Goal: Information Seeking & Learning: Learn about a topic

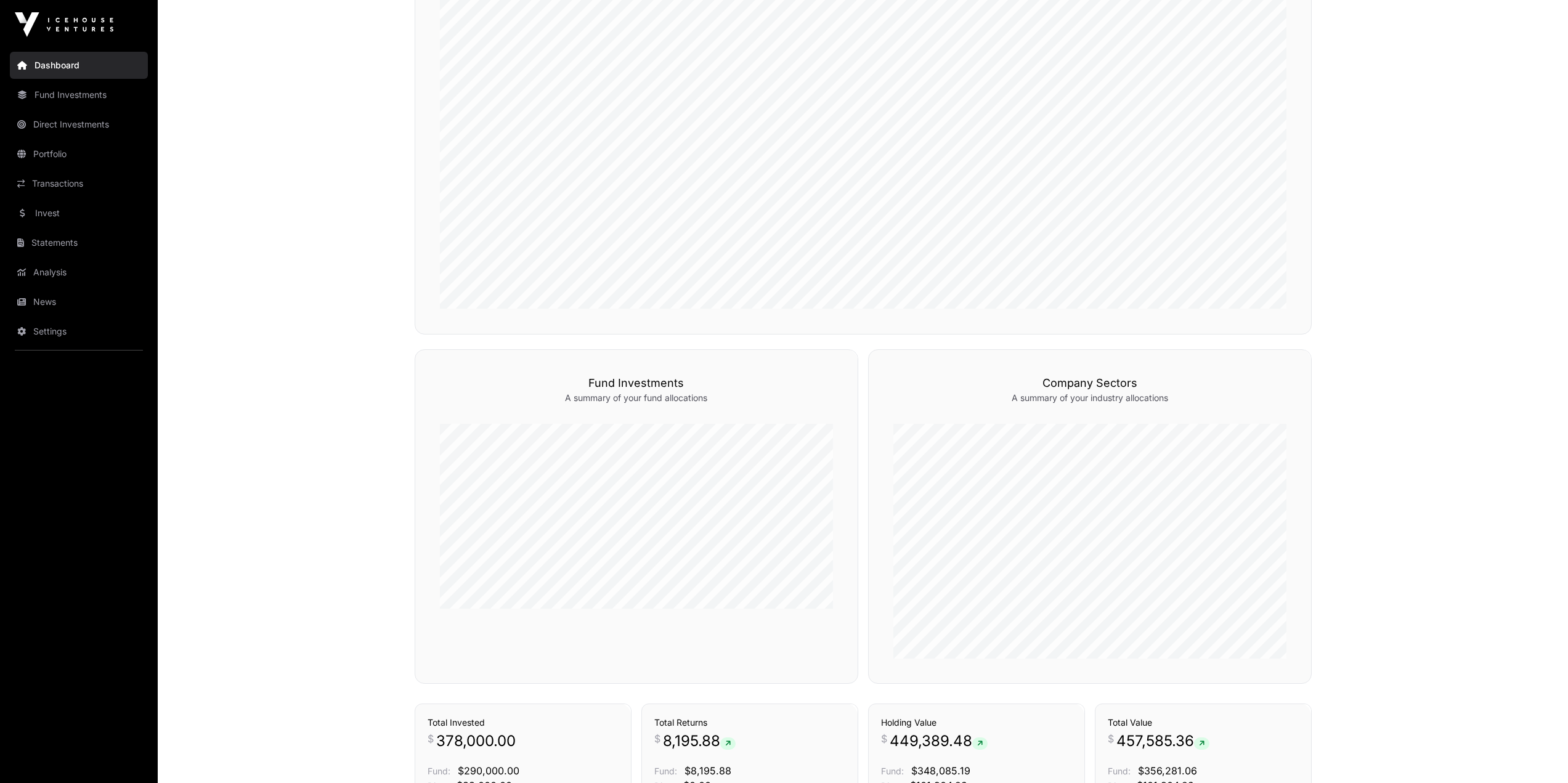
scroll to position [493, 0]
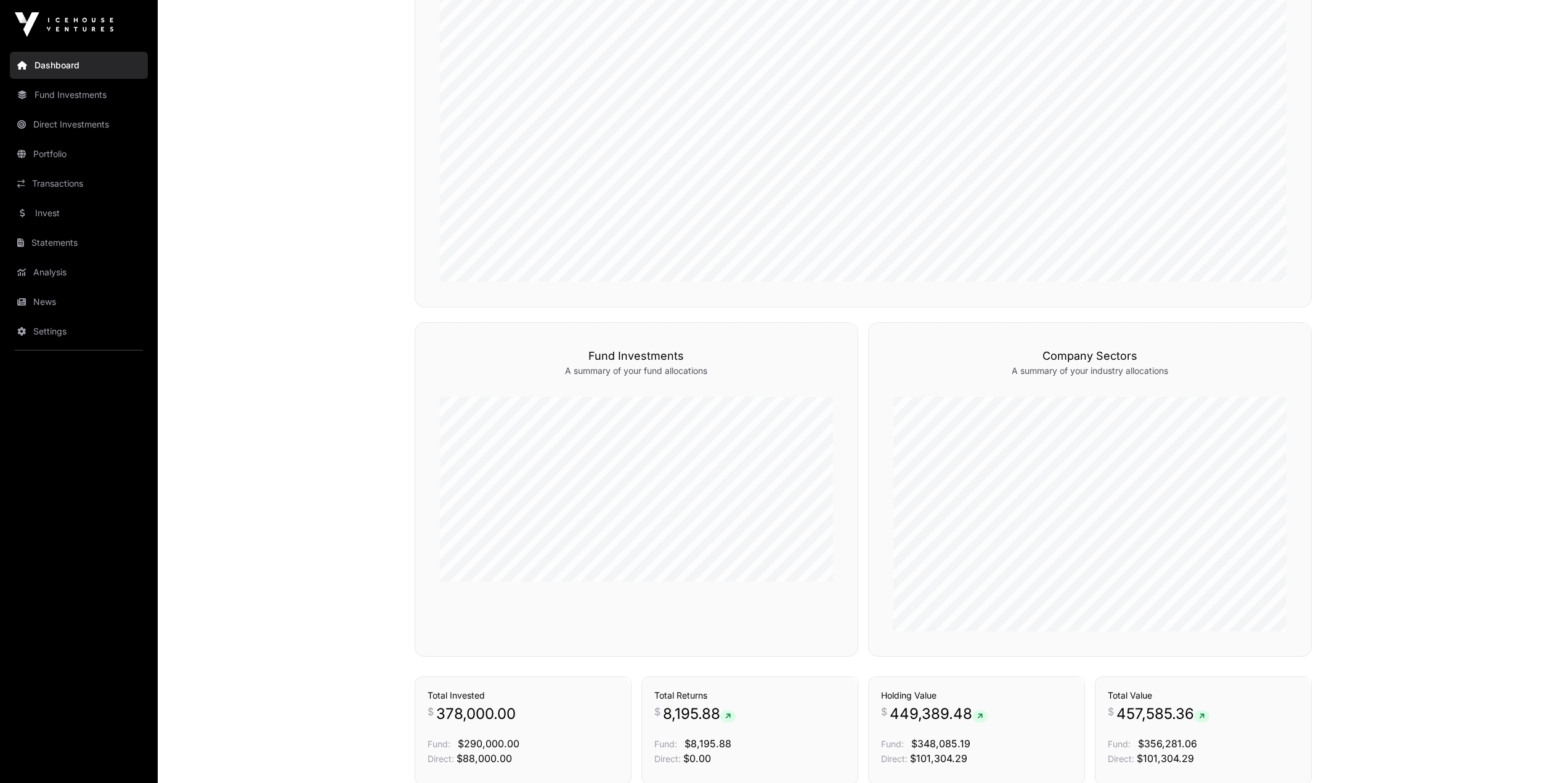
click at [41, 294] on link "News" at bounding box center [79, 302] width 138 height 27
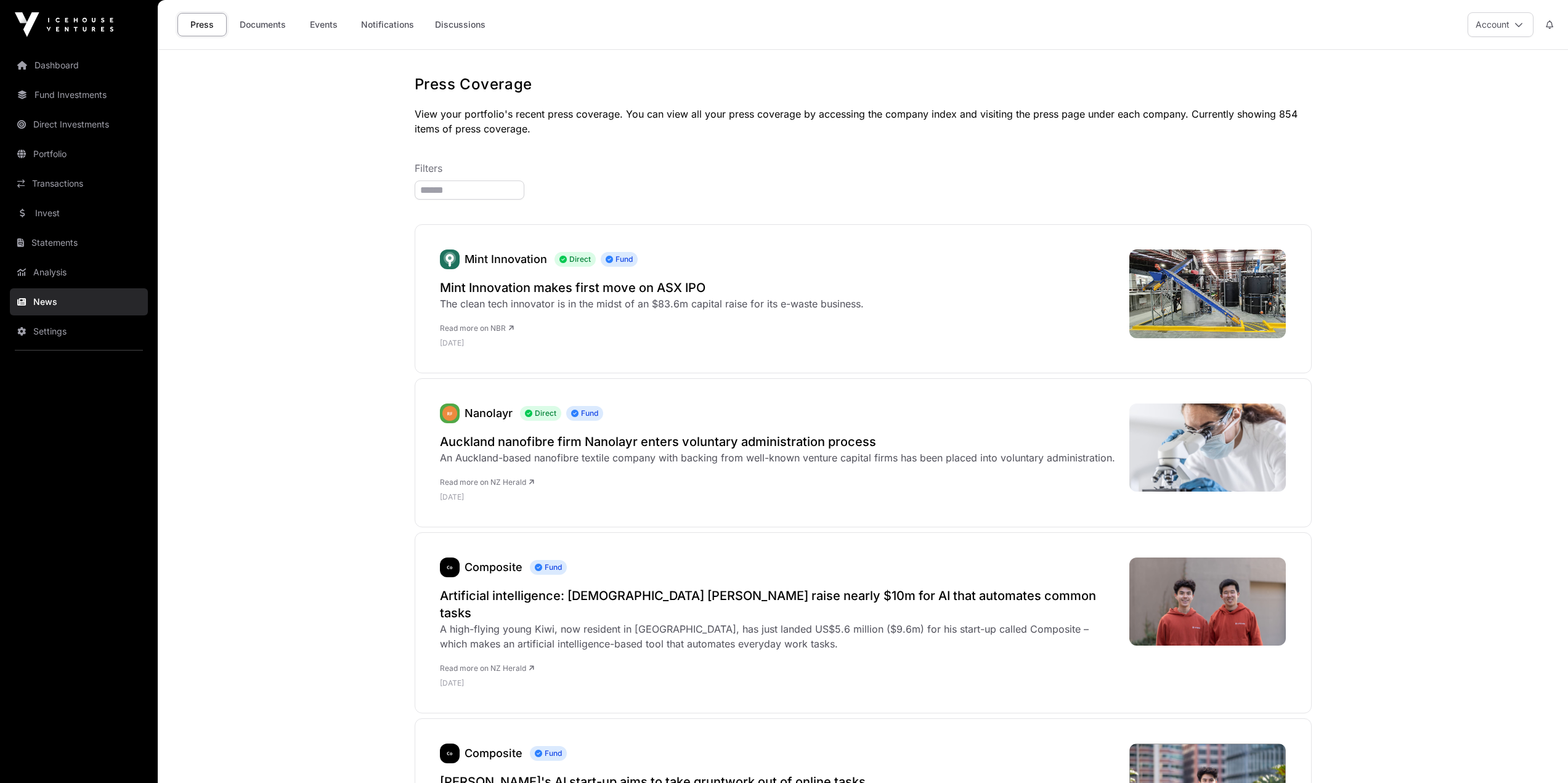
click at [319, 29] on link "Events" at bounding box center [323, 24] width 49 height 23
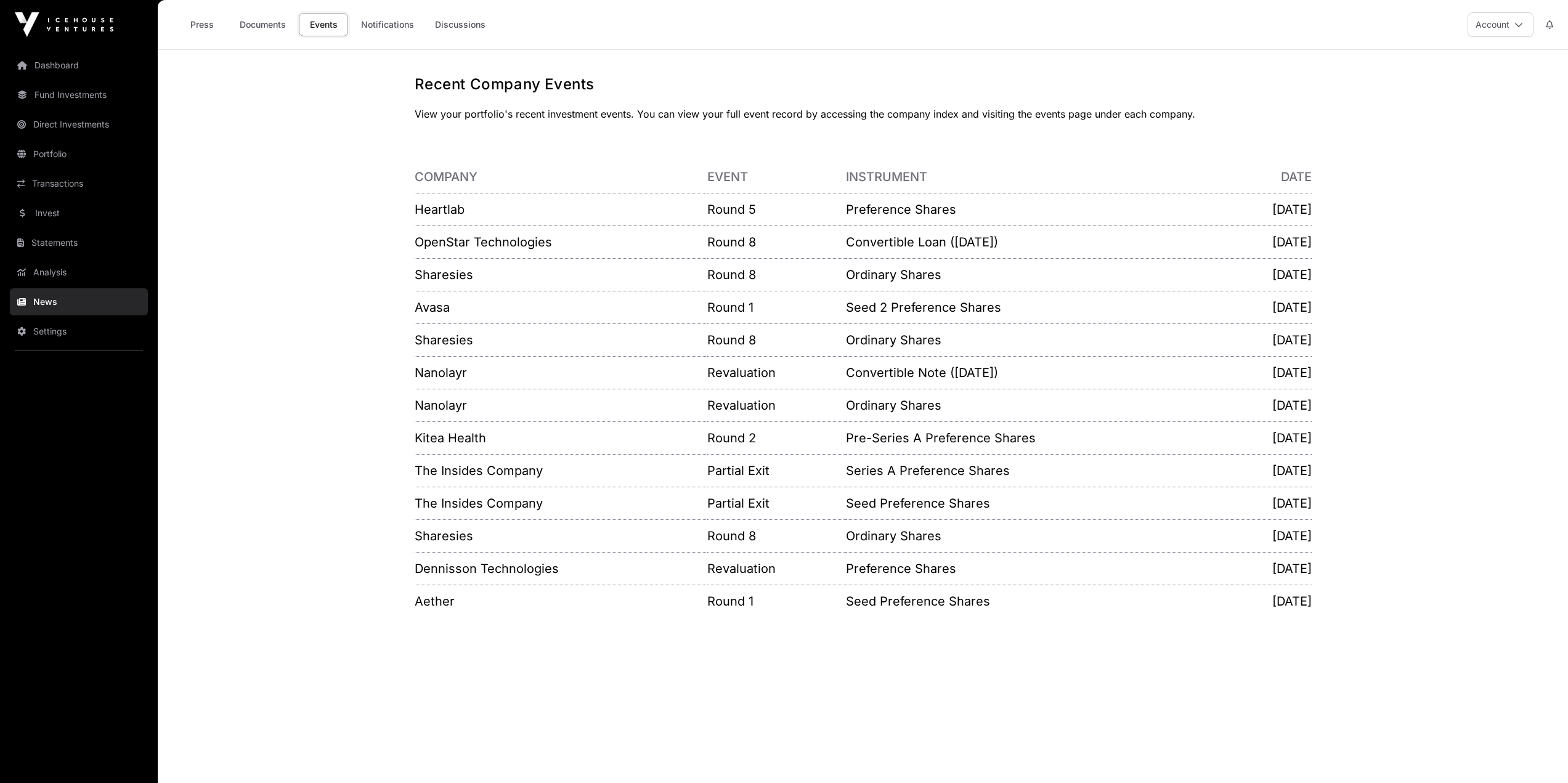
click at [54, 208] on link "Invest" at bounding box center [79, 213] width 138 height 27
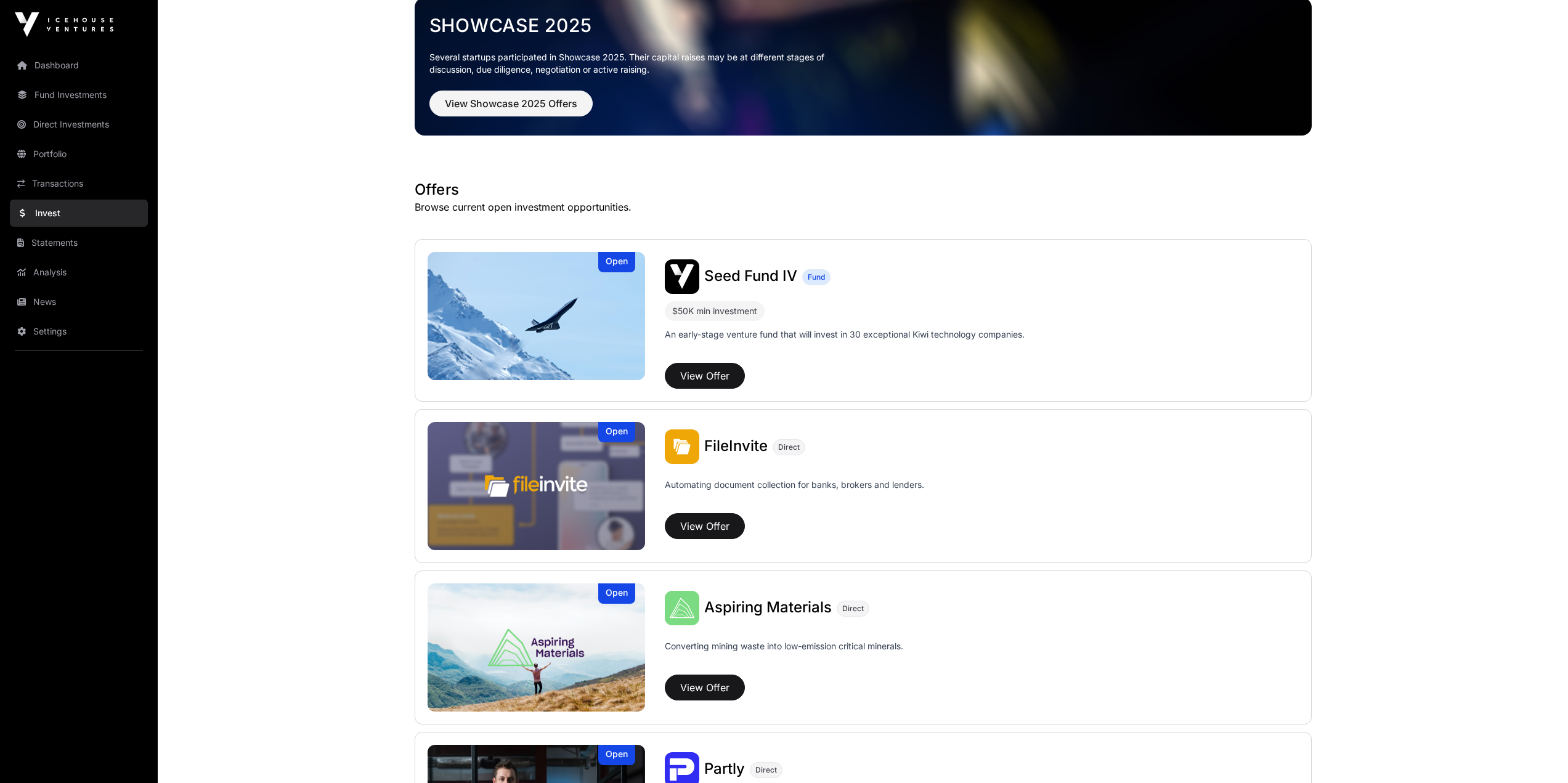
scroll to position [370, 0]
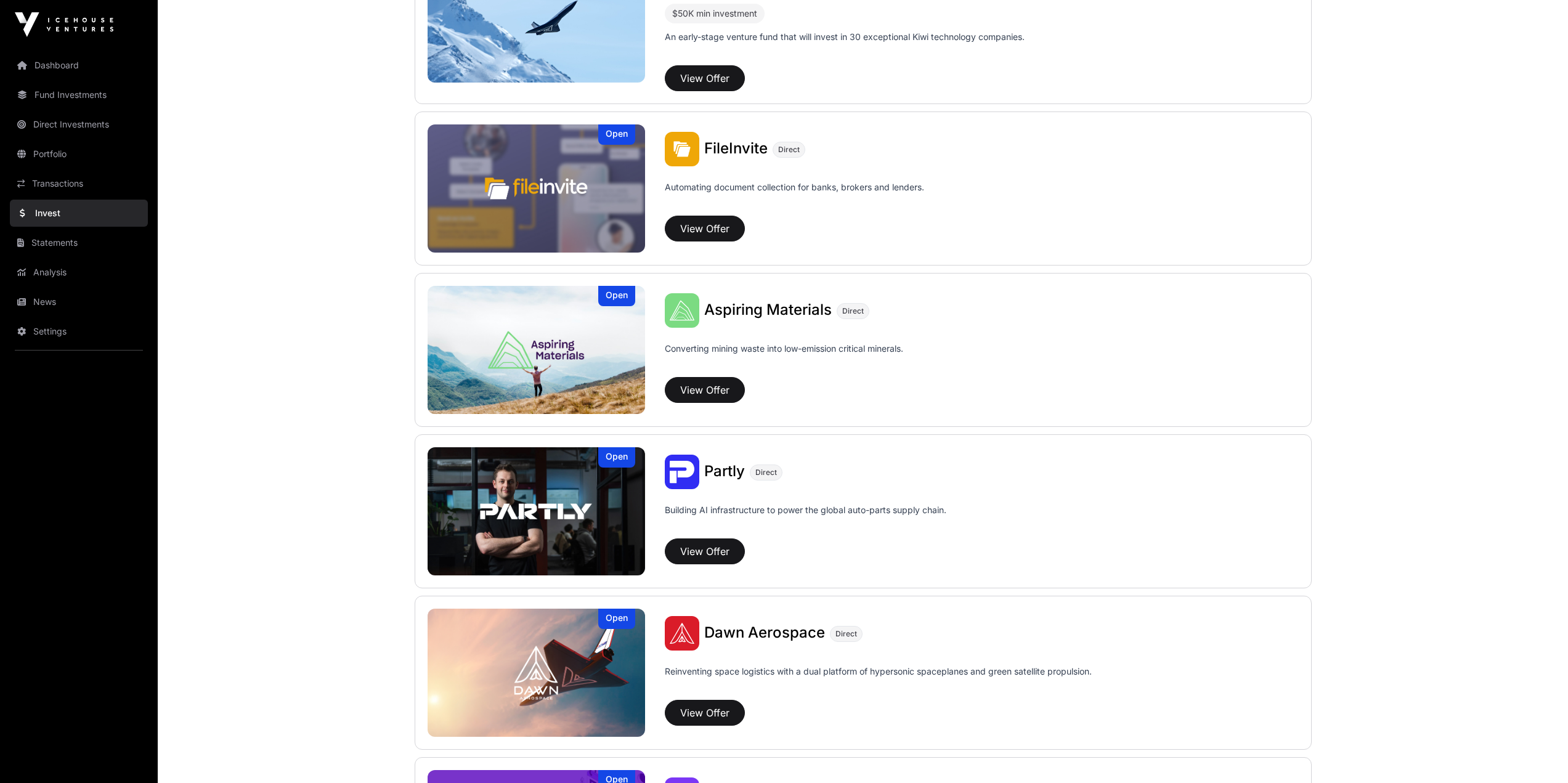
click at [67, 176] on link "Transactions" at bounding box center [79, 183] width 138 height 27
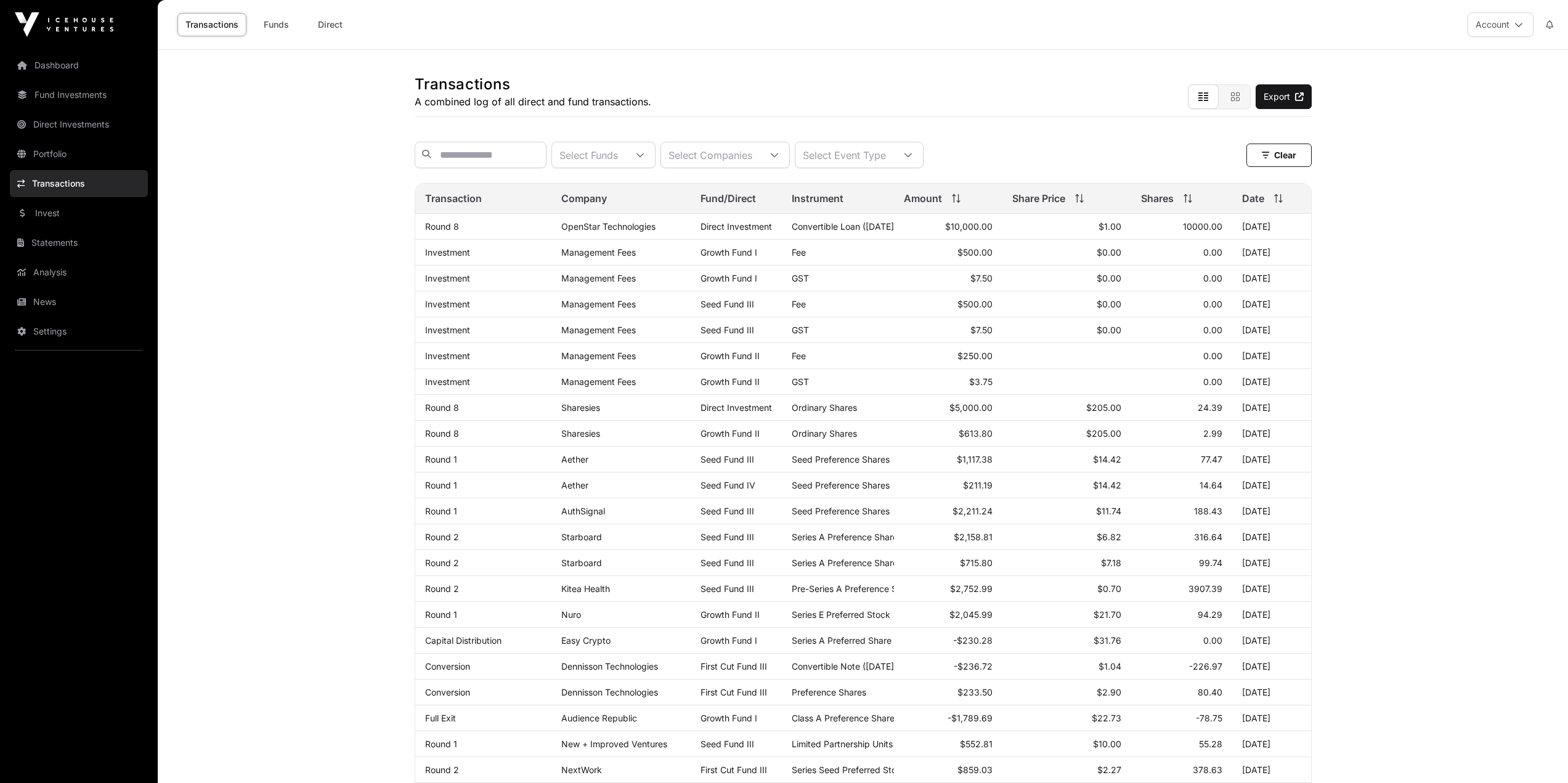
click at [74, 58] on link "Dashboard" at bounding box center [79, 65] width 138 height 27
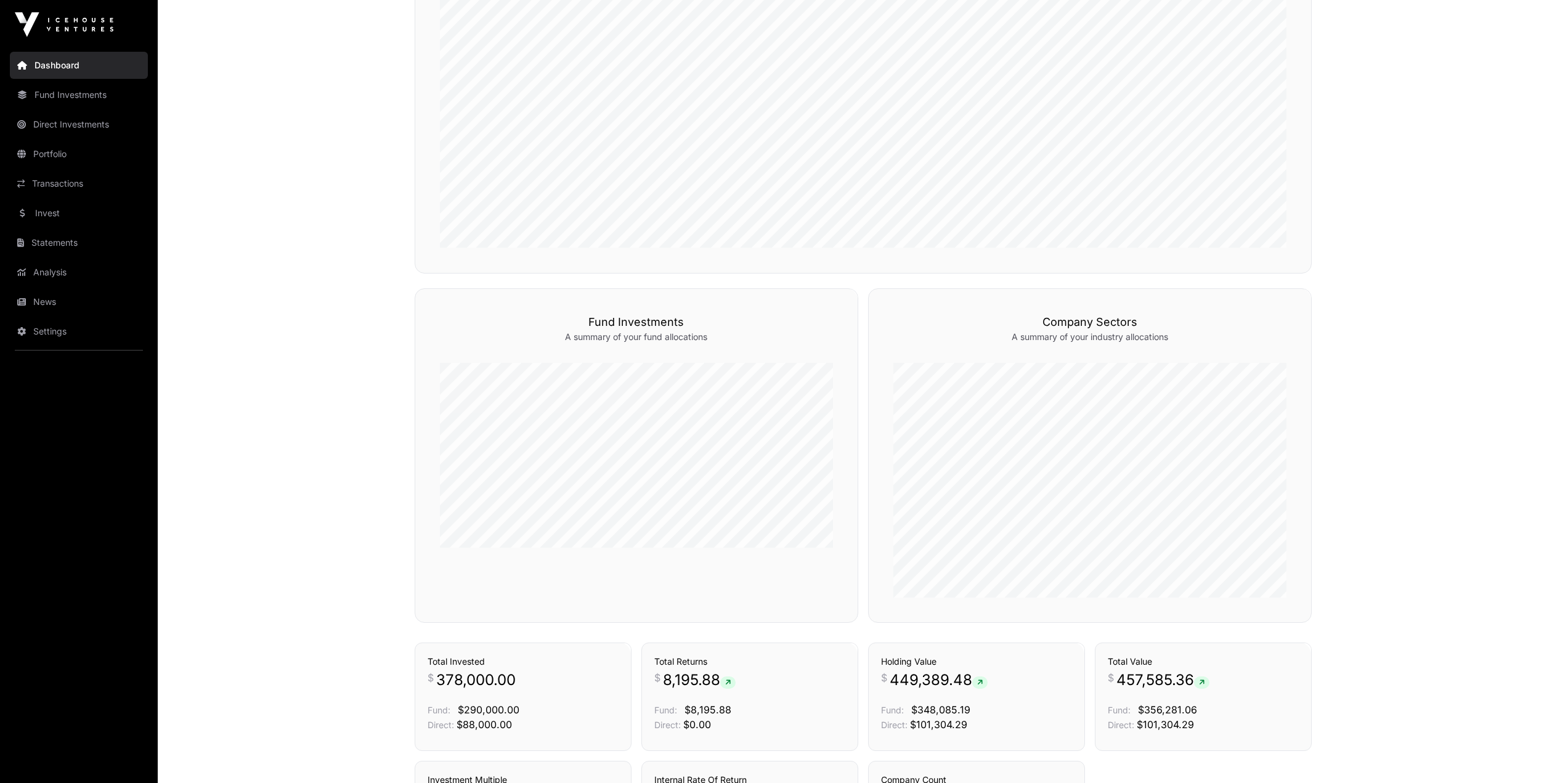
scroll to position [716, 0]
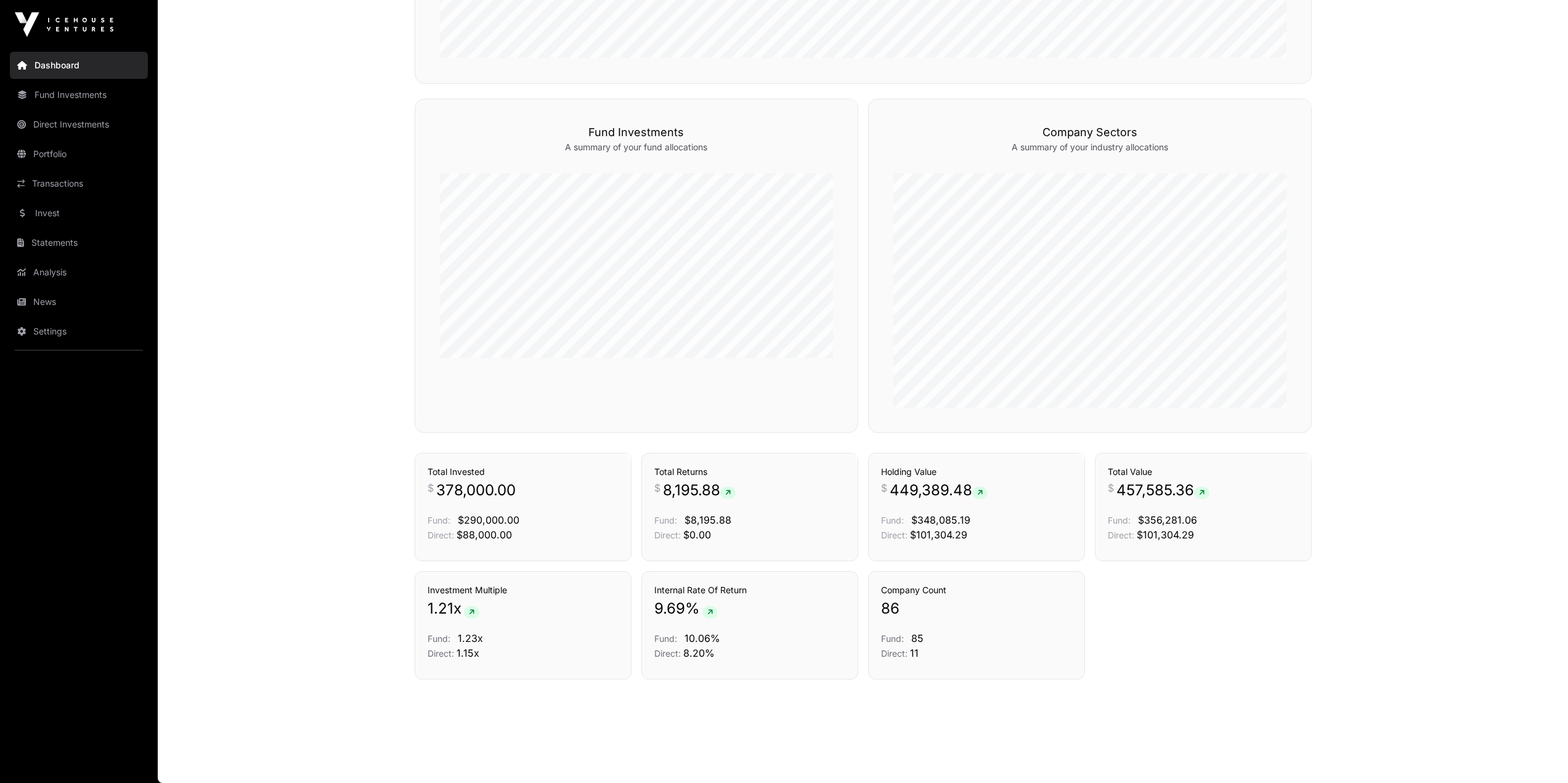
click at [46, 268] on link "Analysis" at bounding box center [79, 272] width 138 height 27
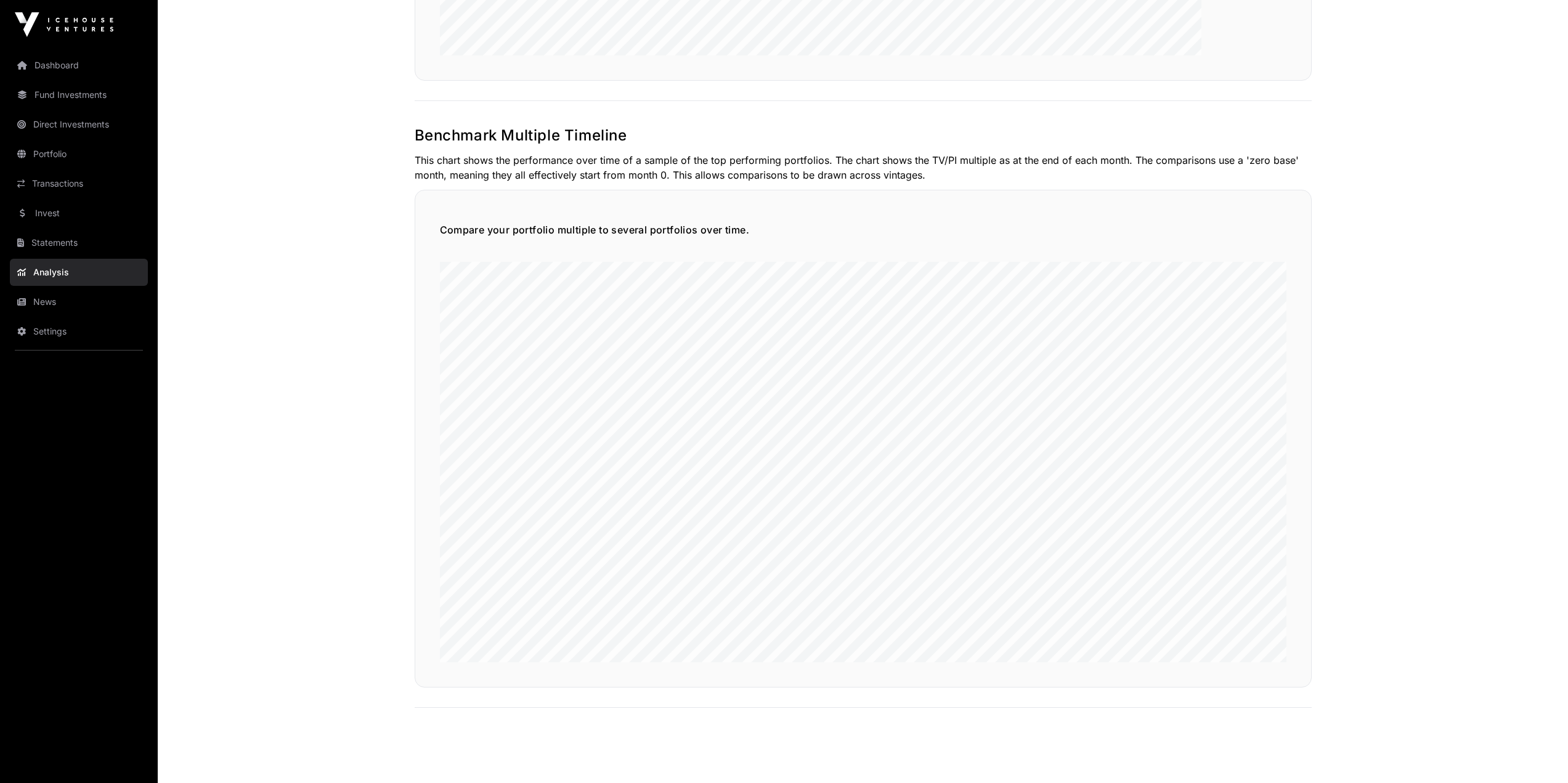
scroll to position [2881, 0]
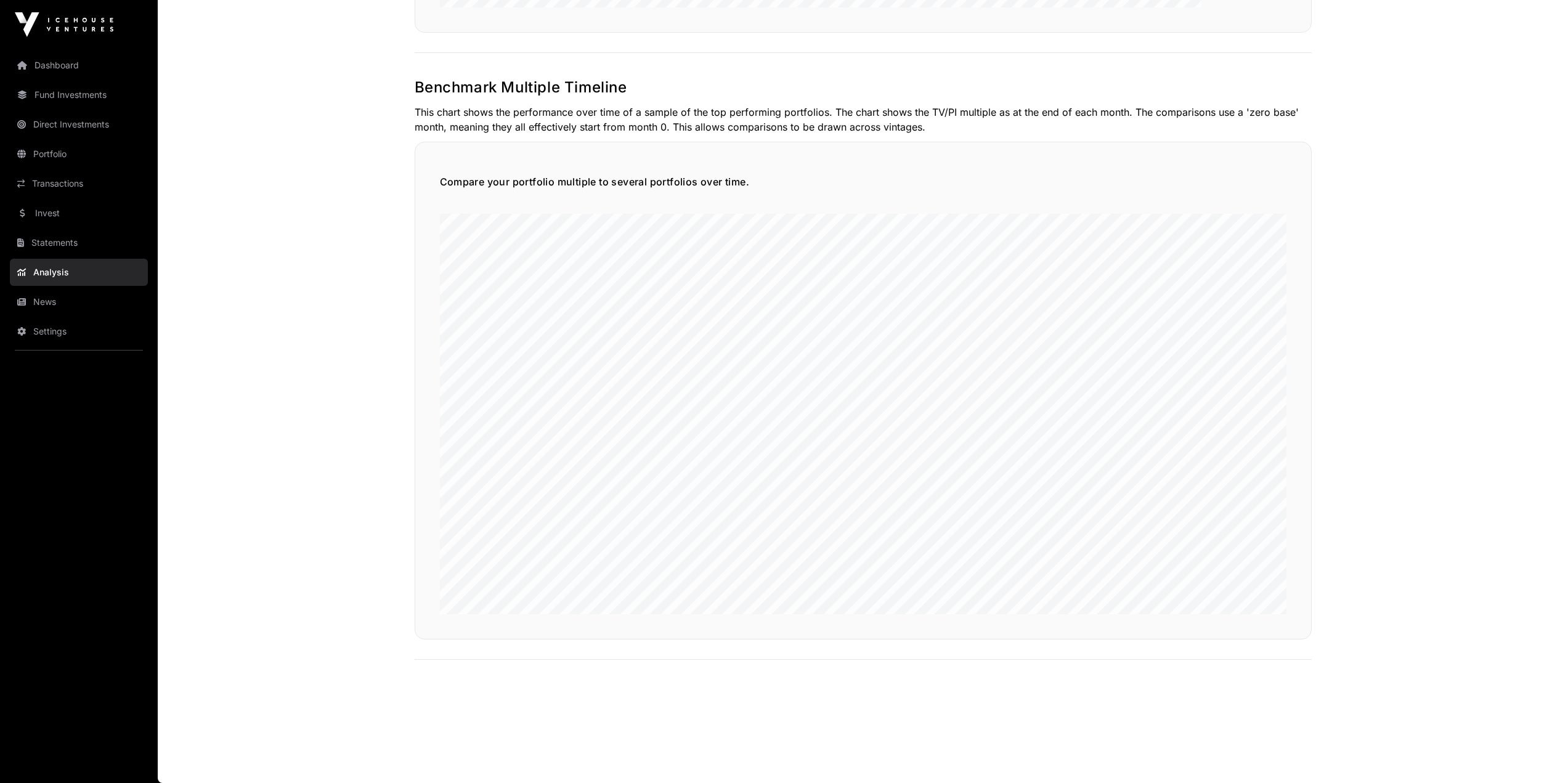
click at [70, 307] on link "News" at bounding box center [79, 302] width 138 height 27
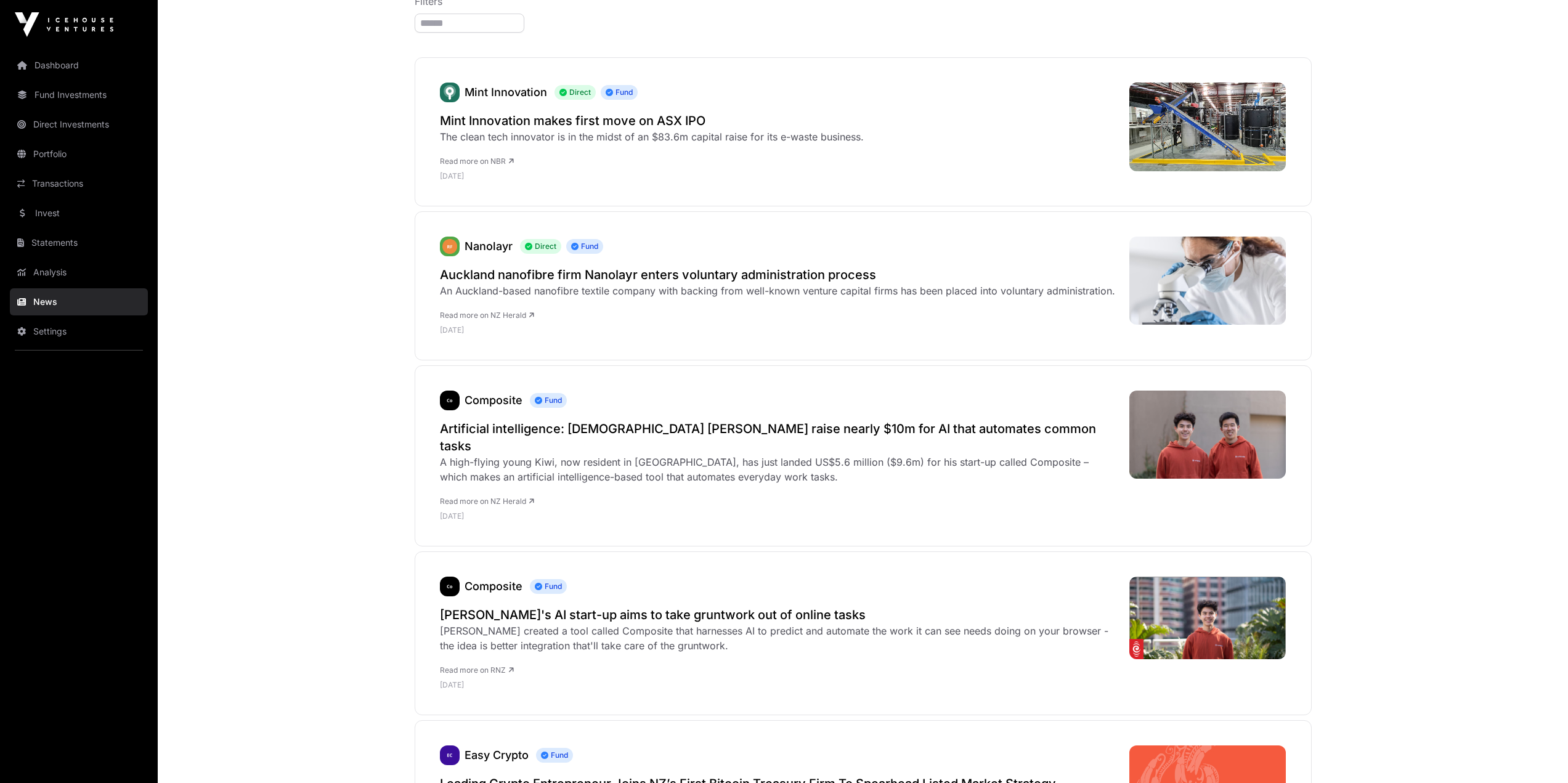
scroll to position [185, 0]
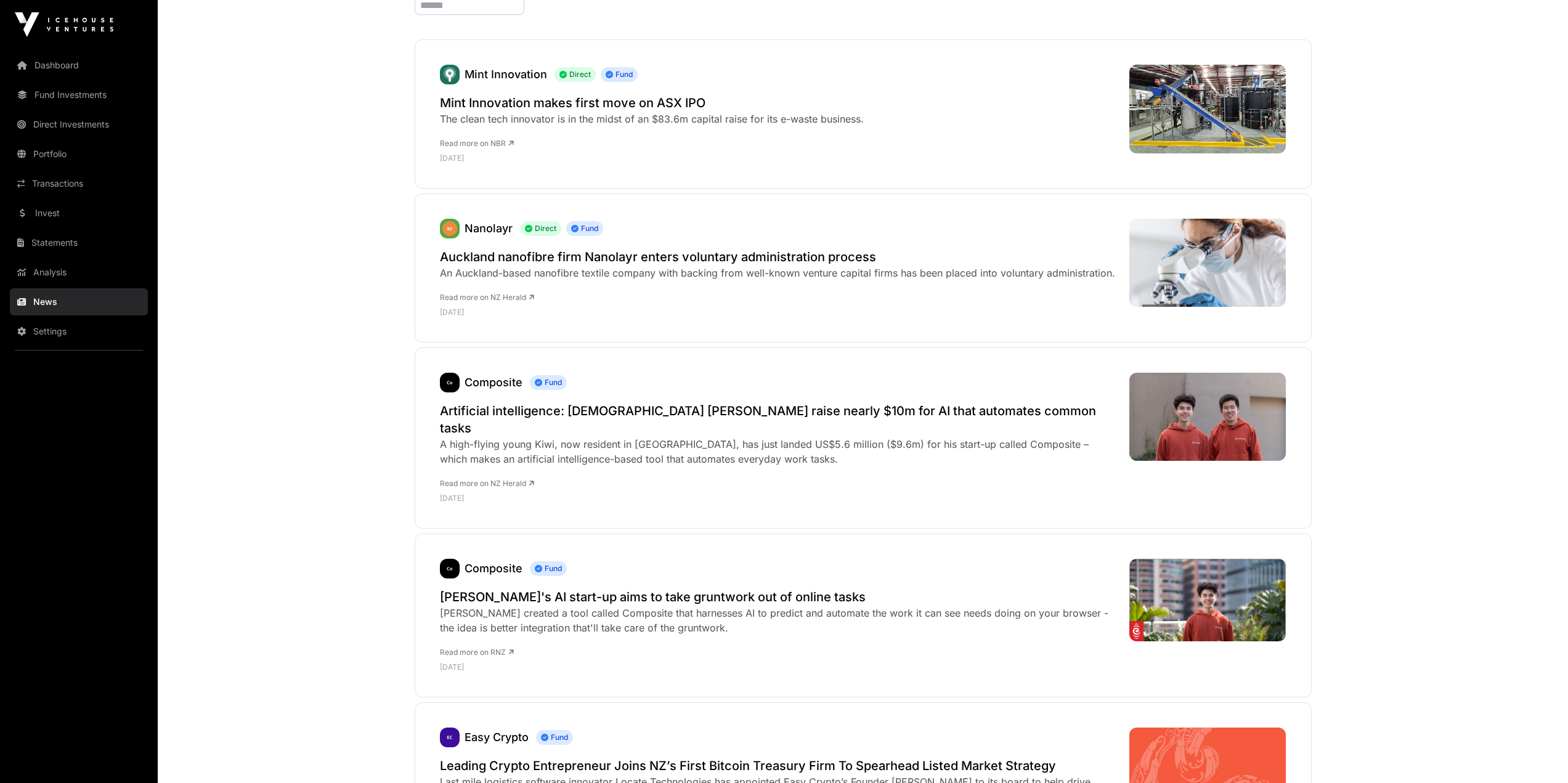
click at [495, 384] on link "Composite" at bounding box center [494, 382] width 58 height 13
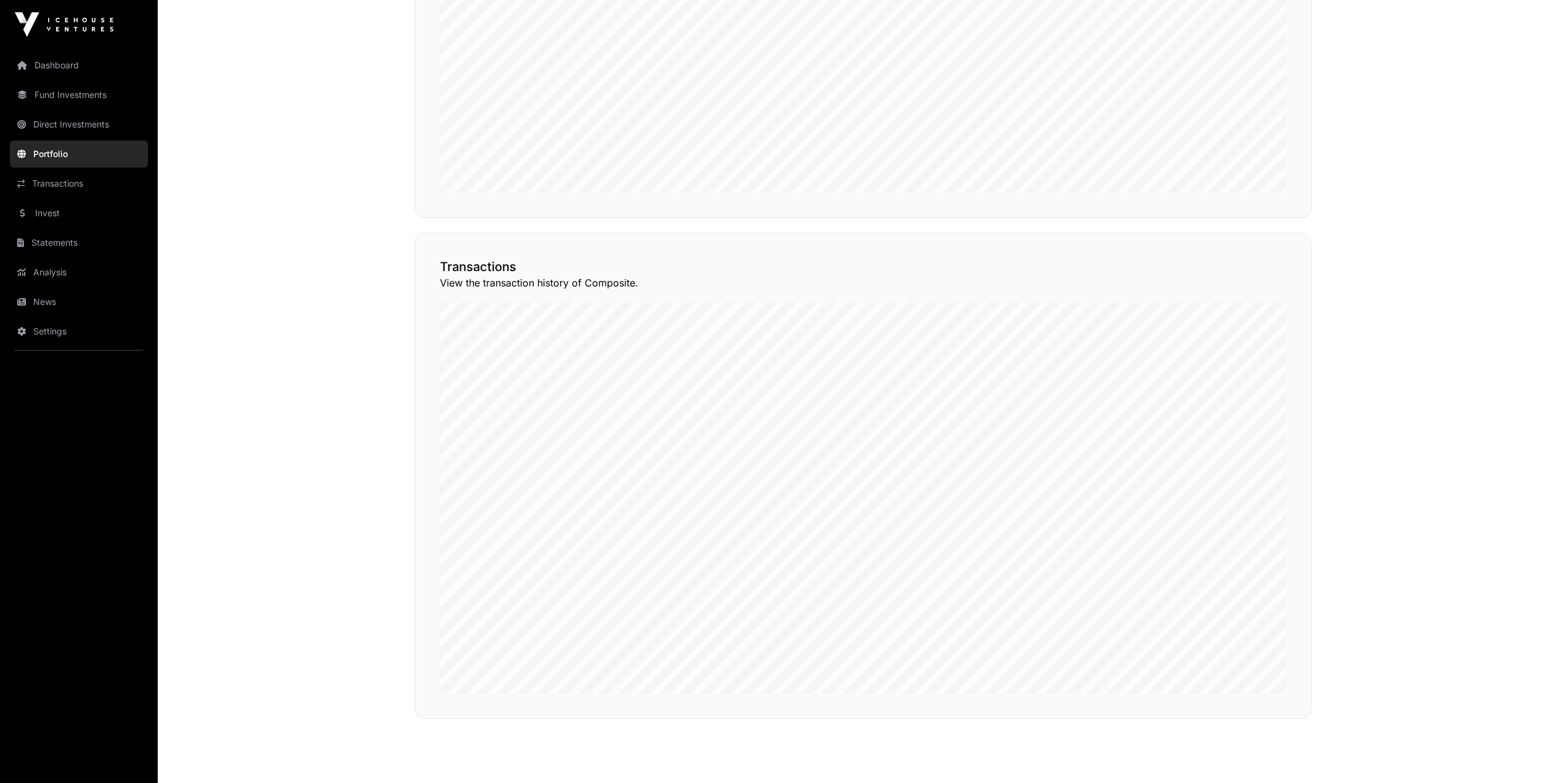
scroll to position [863, 0]
click at [1266, 200] on button "View Transactions" at bounding box center [1256, 189] width 102 height 21
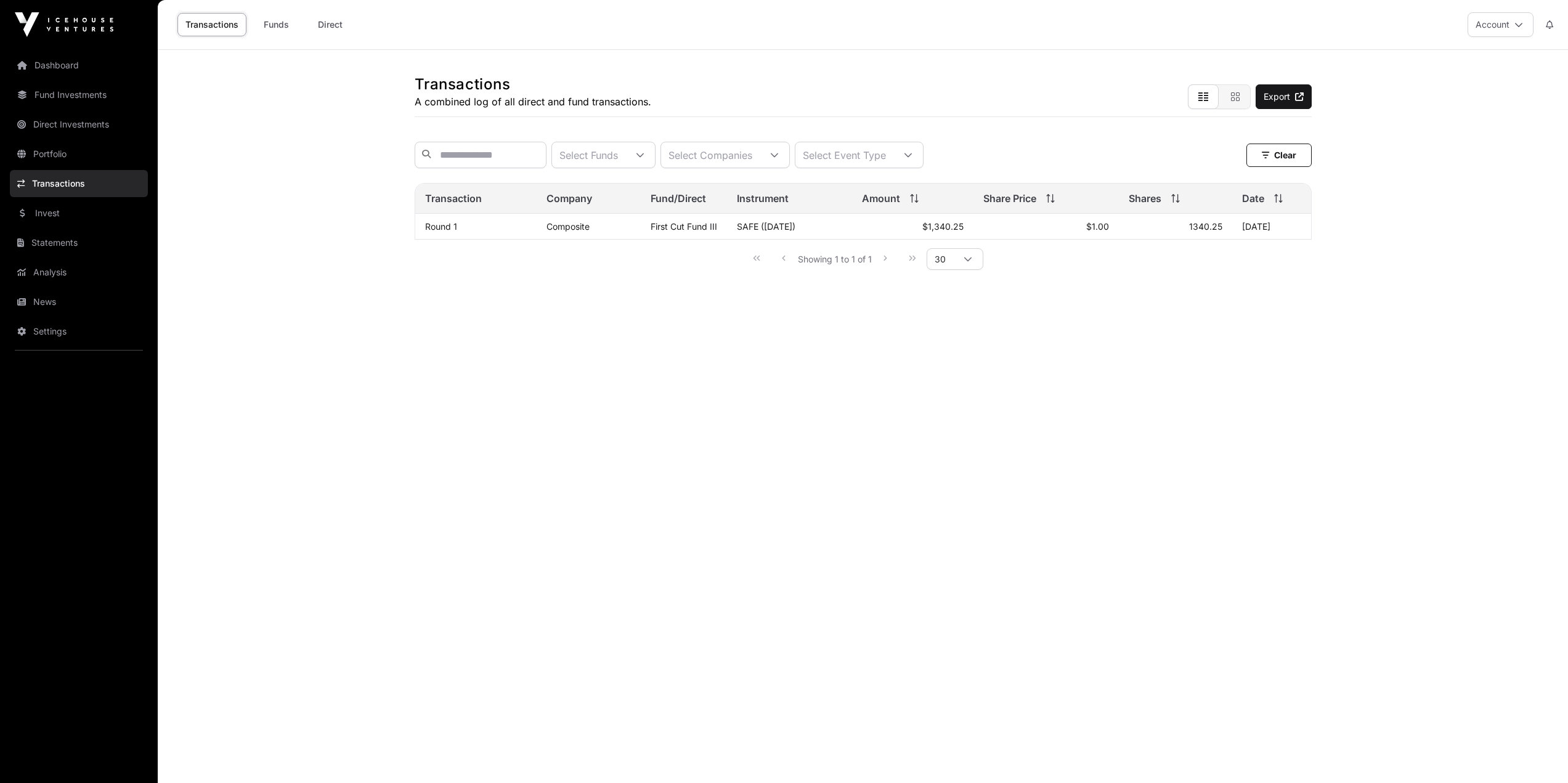
click at [576, 232] on link "Composite" at bounding box center [568, 227] width 43 height 11
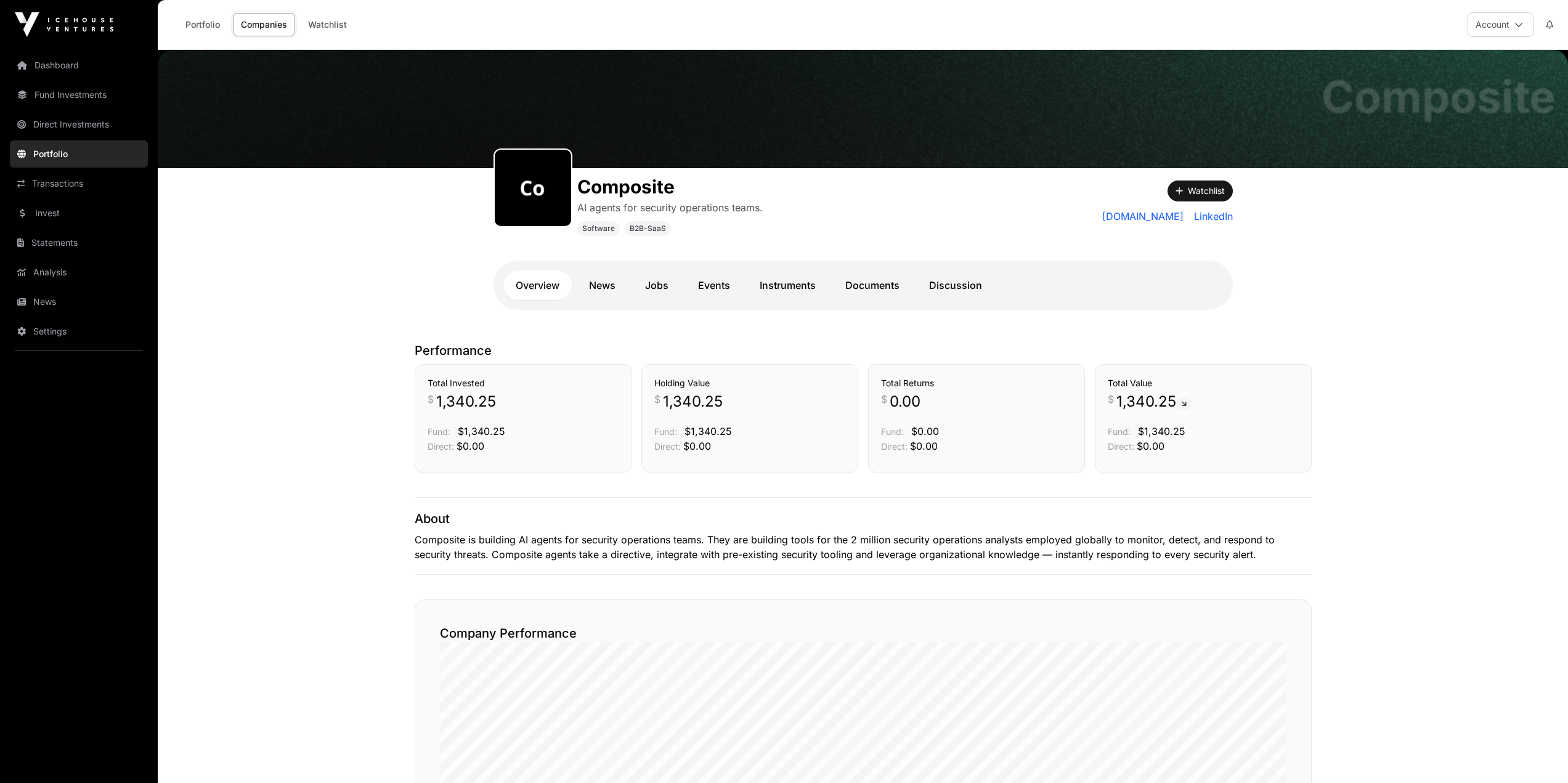
click at [596, 284] on link "News" at bounding box center [602, 285] width 51 height 30
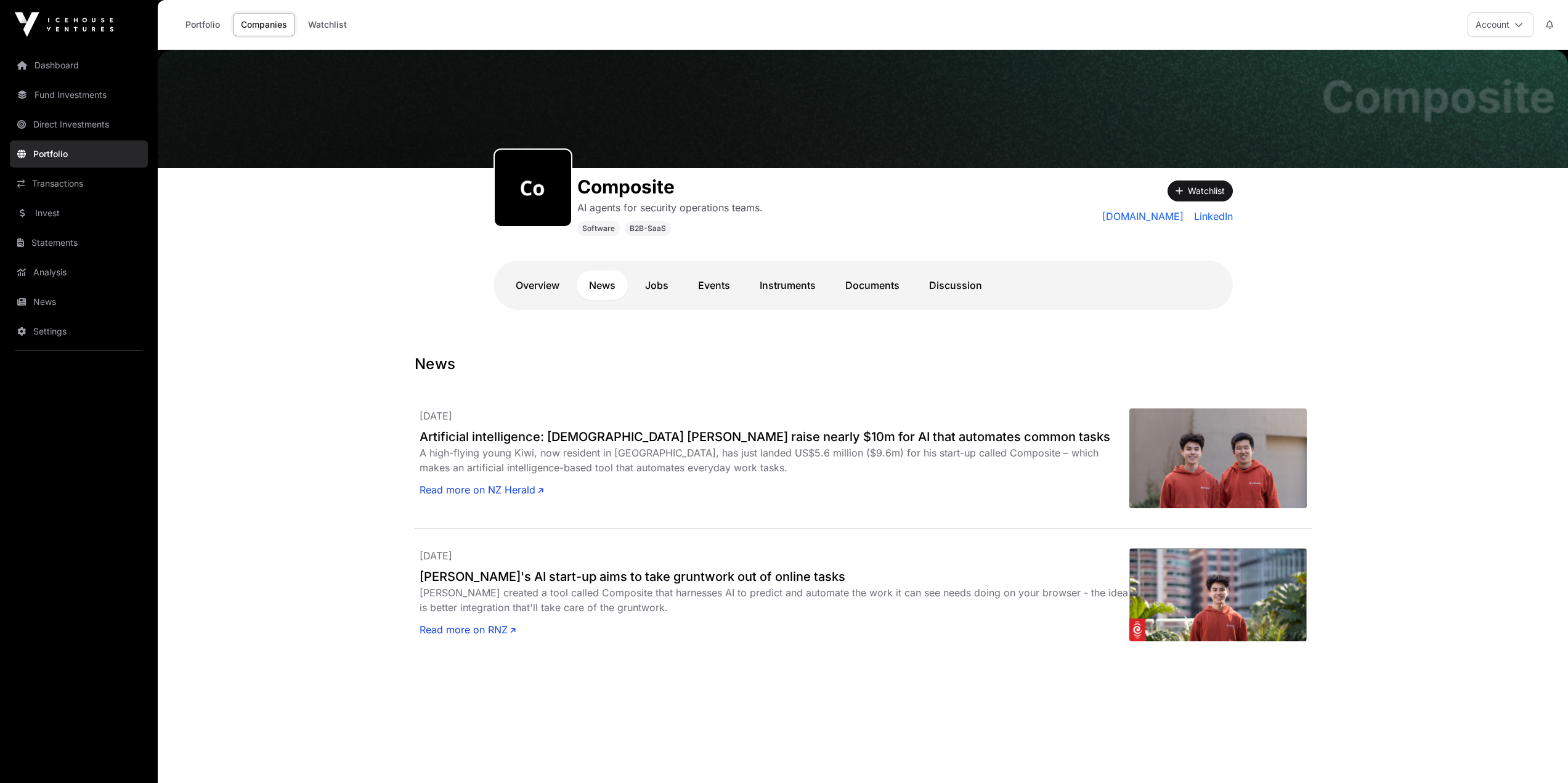
click at [808, 291] on link "Instruments" at bounding box center [788, 285] width 80 height 30
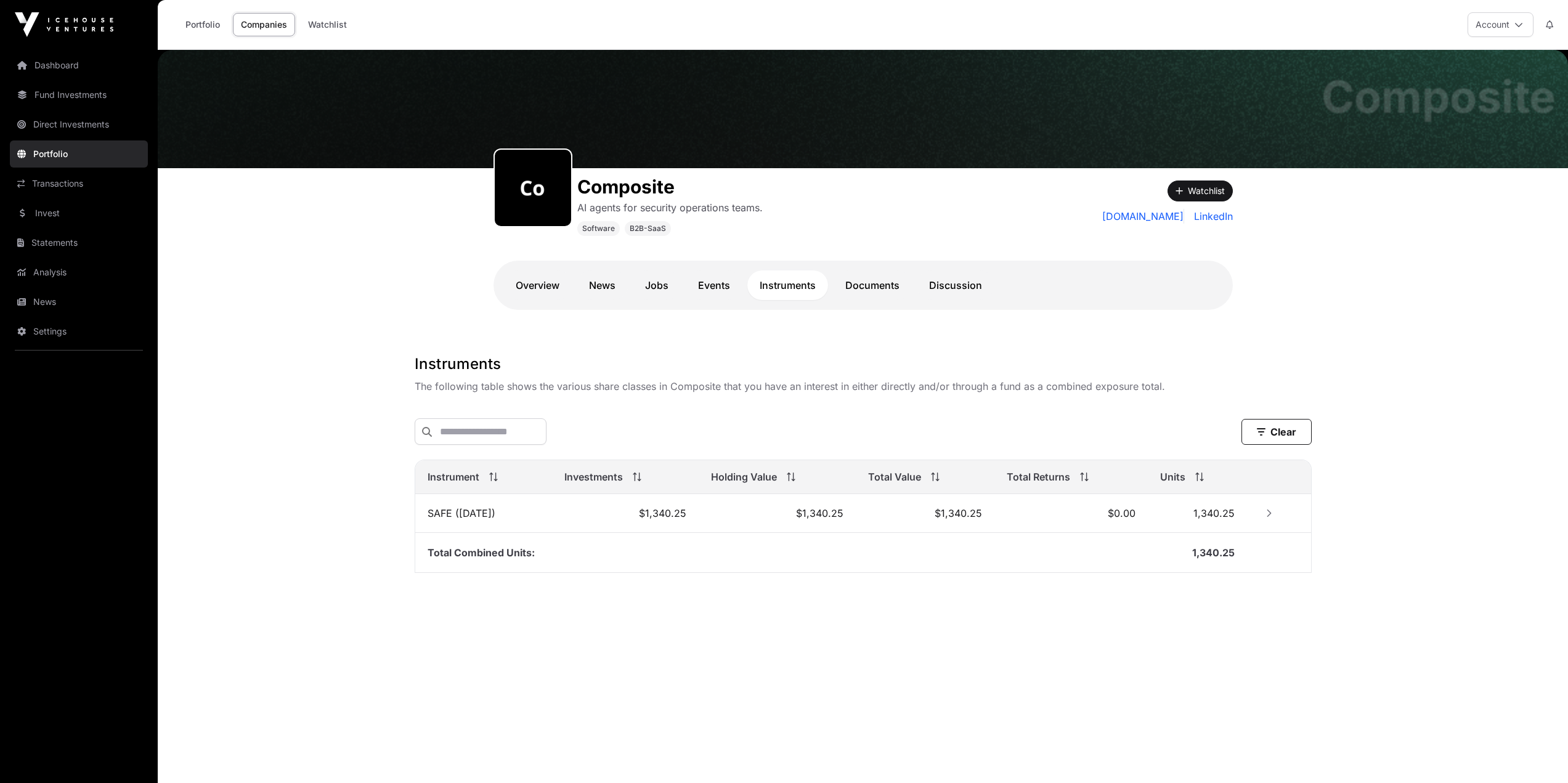
click at [867, 293] on link "Documents" at bounding box center [873, 285] width 79 height 30
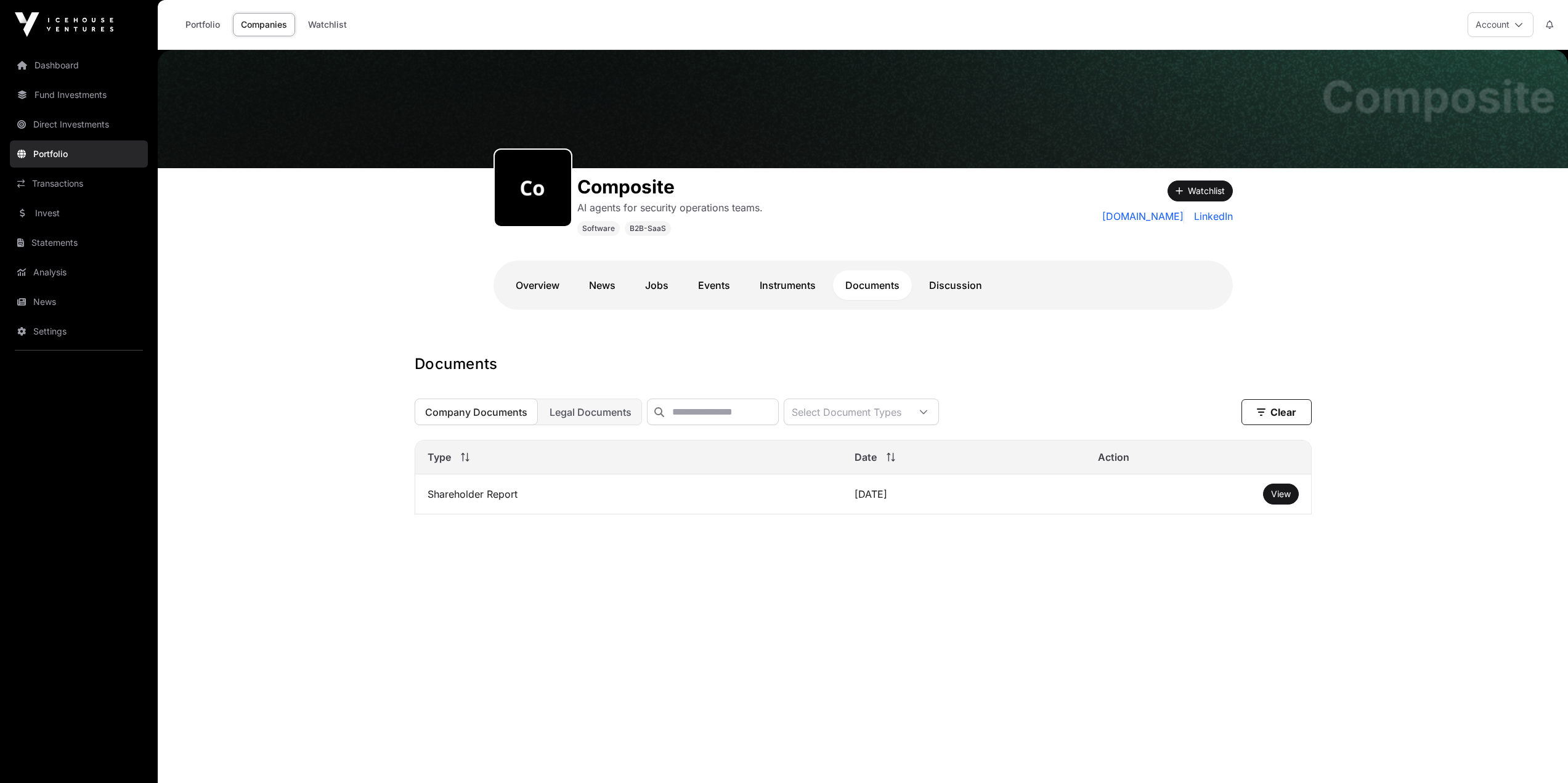
click at [708, 293] on link "Events" at bounding box center [713, 285] width 57 height 30
